Goal: Transaction & Acquisition: Purchase product/service

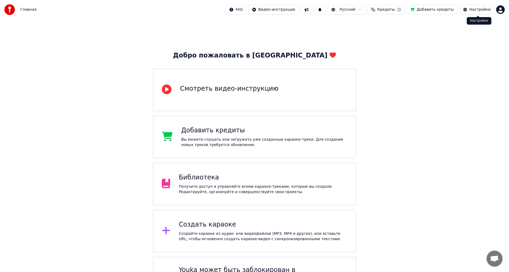
click at [485, 12] on div "Настройки" at bounding box center [480, 9] width 21 height 5
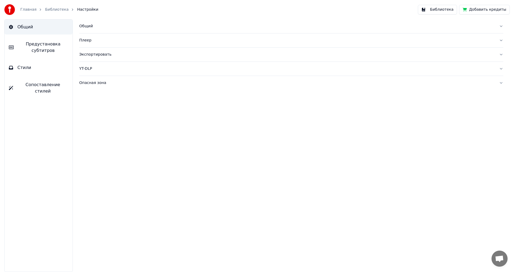
click at [198, 149] on div "Общий Плеер Экспортировать YT-DLP Опасная зона" at bounding box center [291, 145] width 445 height 253
click at [30, 26] on span "Общий" at bounding box center [25, 27] width 16 height 6
click at [25, 9] on link "Главная" at bounding box center [28, 9] width 16 height 5
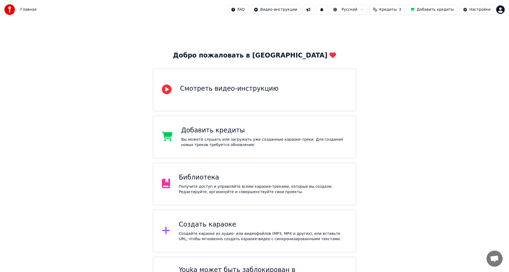
click at [431, 11] on button "Добавить кредиты" at bounding box center [432, 10] width 51 height 10
click at [138, 41] on div "Добро пожаловать в Youka Смотреть видео-инструкцию Добавить кредиты Вы можете с…" at bounding box center [254, 162] width 509 height 286
click at [279, 133] on div "Добавить кредиты" at bounding box center [264, 130] width 166 height 9
click at [508, 12] on div "Главная FAQ Видео-инструкции Русский Кредиты 3 Добавить кредиты Настройки" at bounding box center [254, 9] width 509 height 19
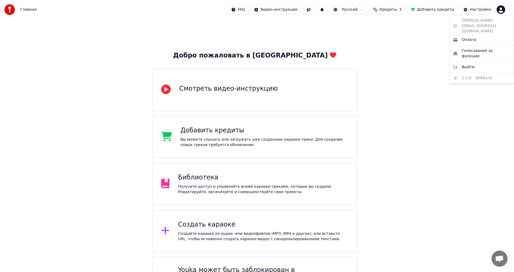
click at [504, 12] on html "Главная FAQ Видео-инструкции Русский Кредиты 3 Добавить кредиты Настройки Добро…" at bounding box center [257, 152] width 514 height 305
click at [467, 36] on div "Оплата" at bounding box center [482, 40] width 62 height 9
